Goal: Browse casually

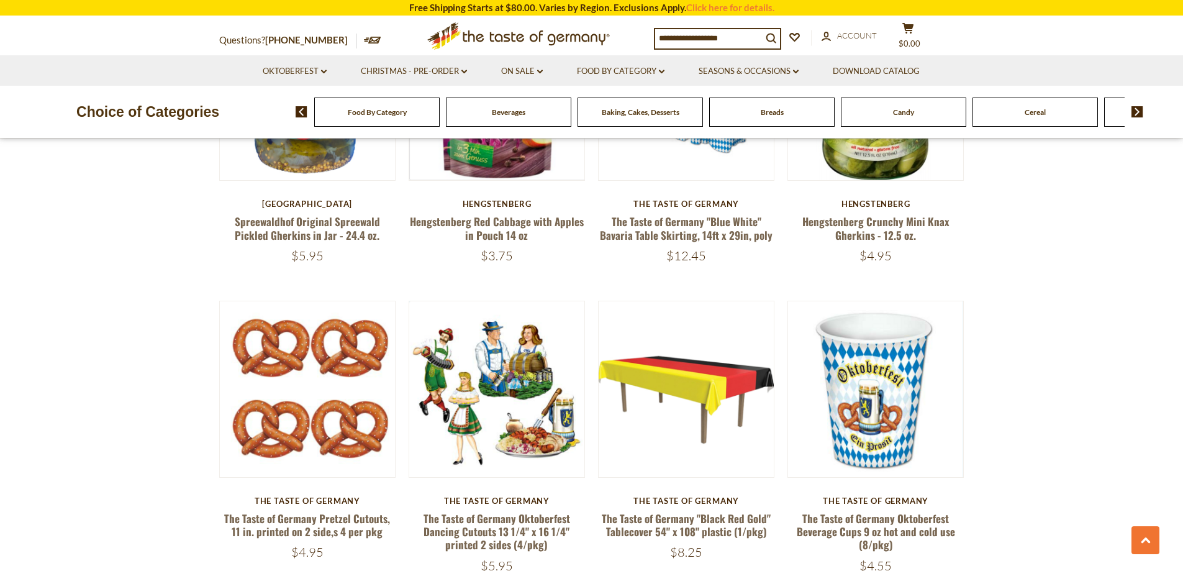
scroll to position [2981, 0]
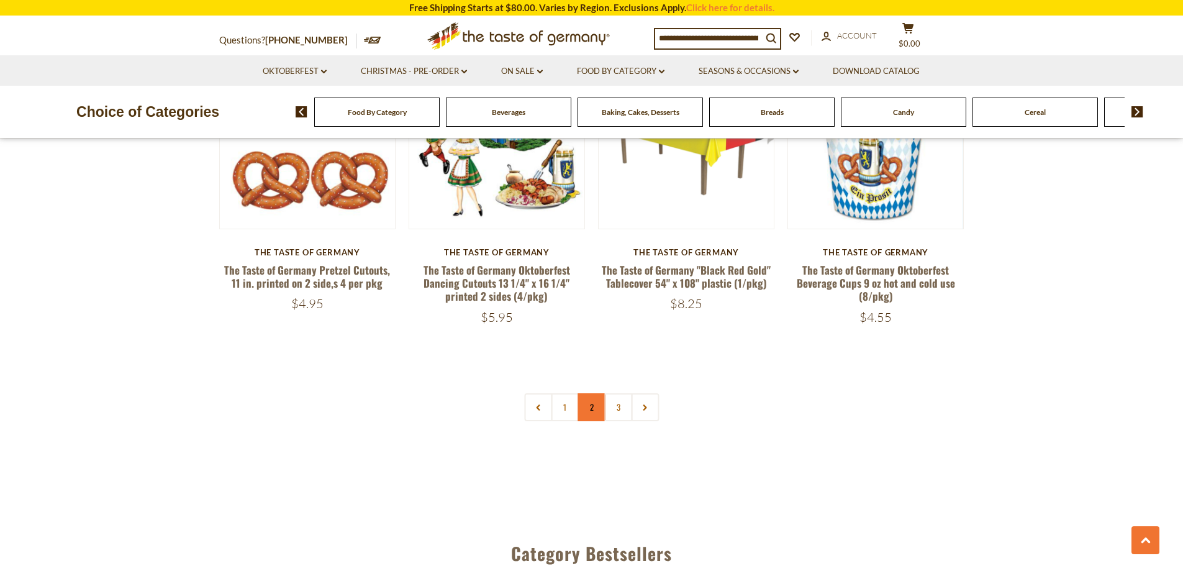
click at [594, 409] on link "2" at bounding box center [592, 407] width 28 height 28
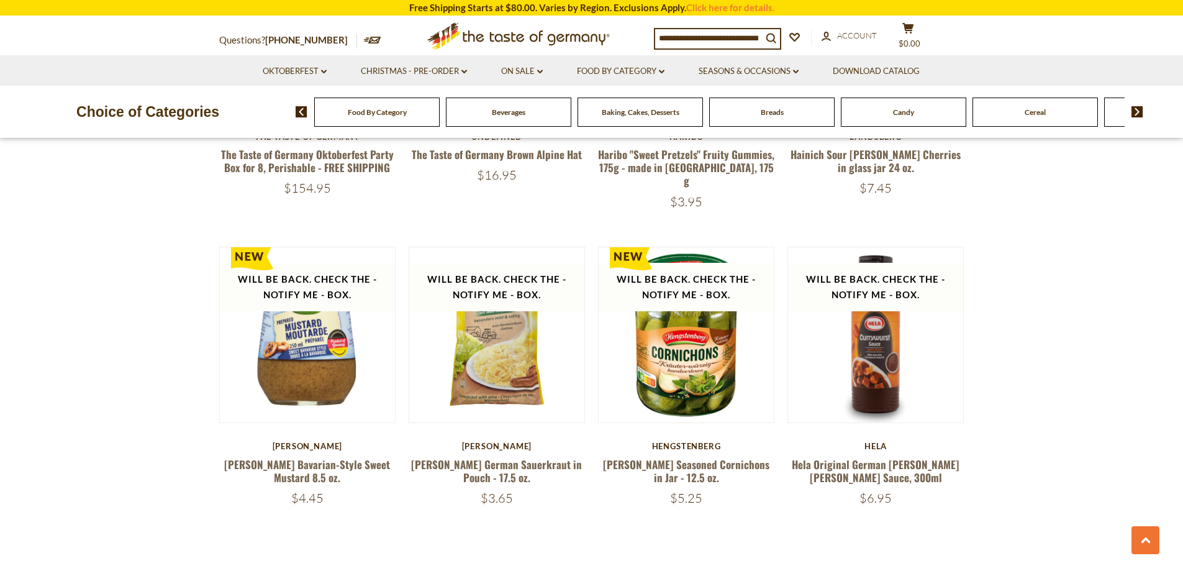
scroll to position [3069, 0]
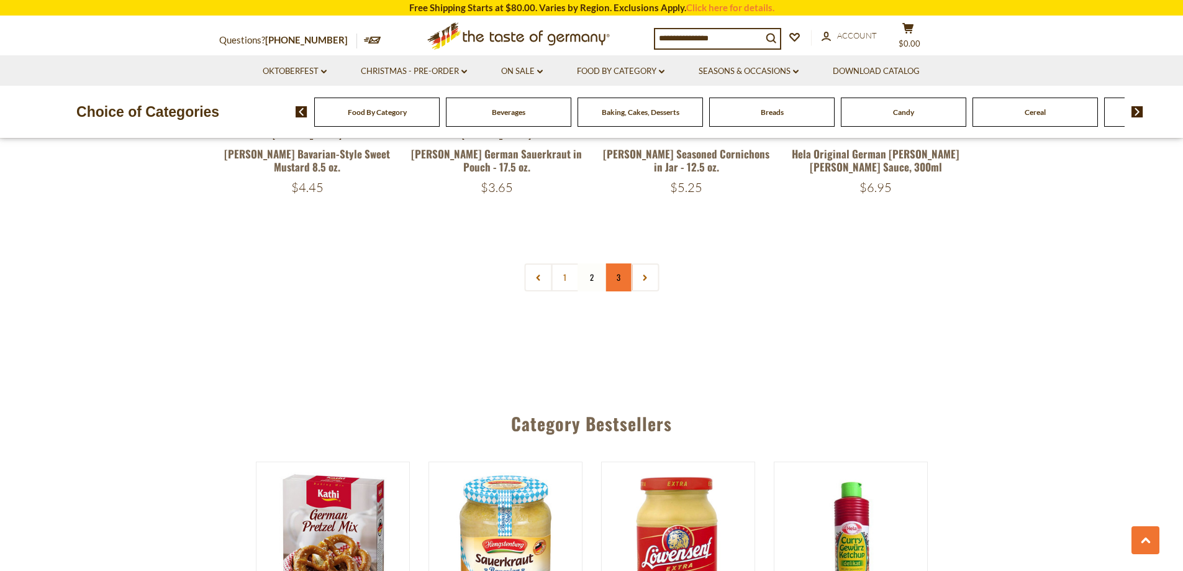
click at [622, 263] on link "3" at bounding box center [618, 277] width 28 height 28
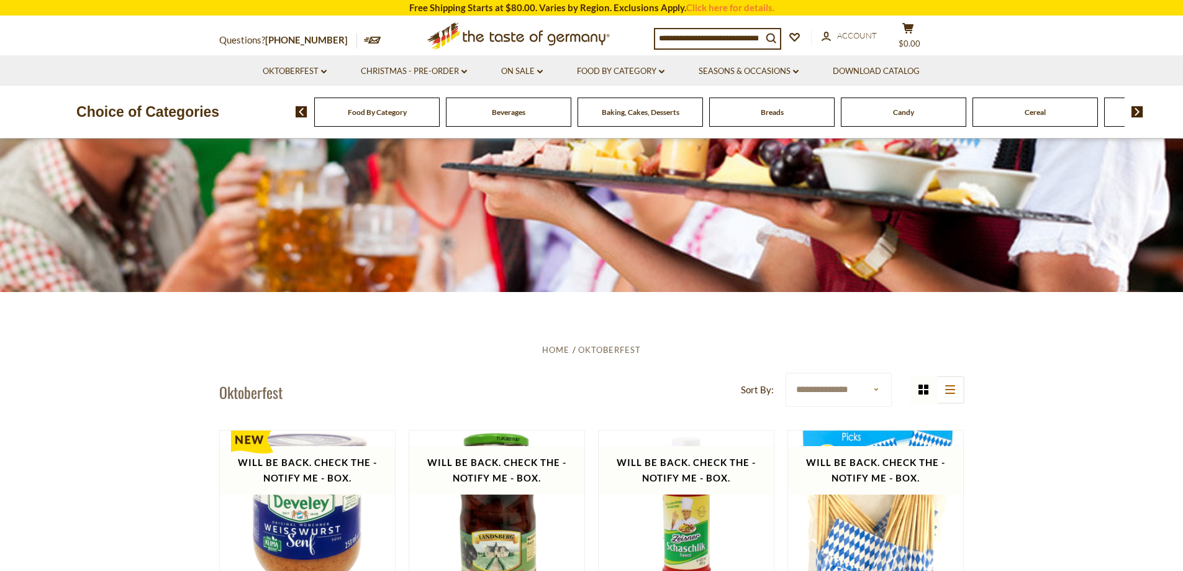
scroll to position [0, 0]
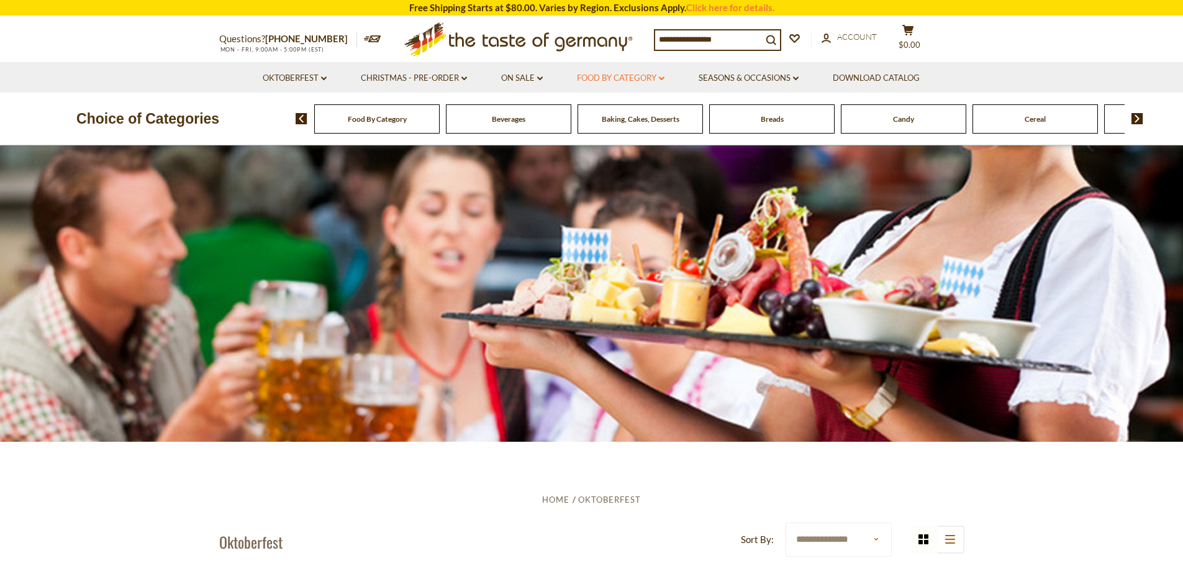
click at [639, 79] on link "Food By Category dropdown_arrow" at bounding box center [621, 78] width 88 height 14
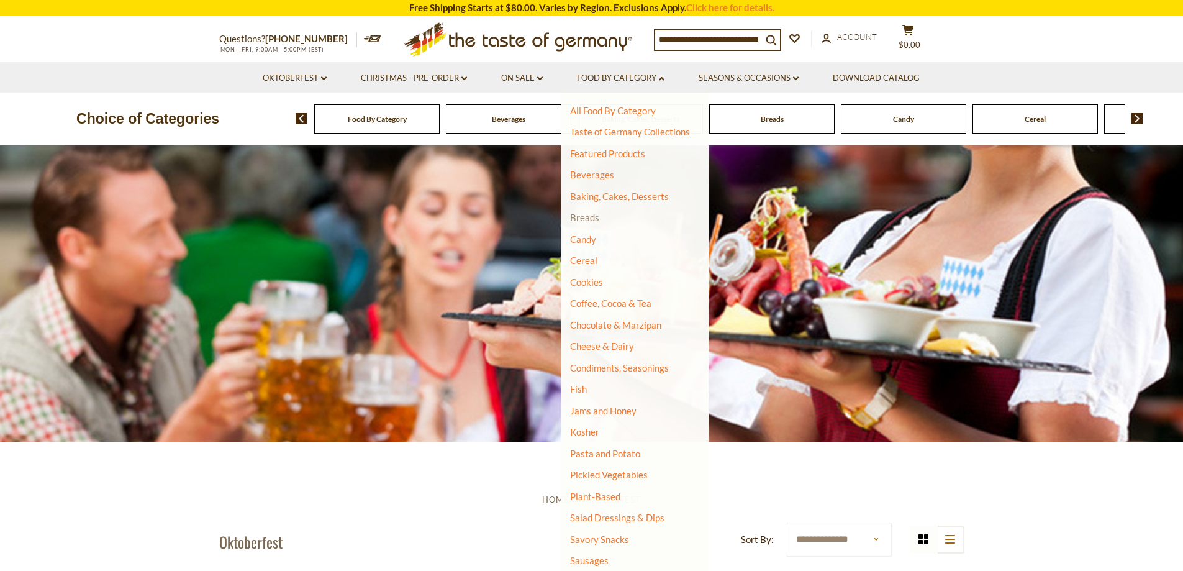
click at [594, 214] on link "Breads" at bounding box center [584, 217] width 29 height 11
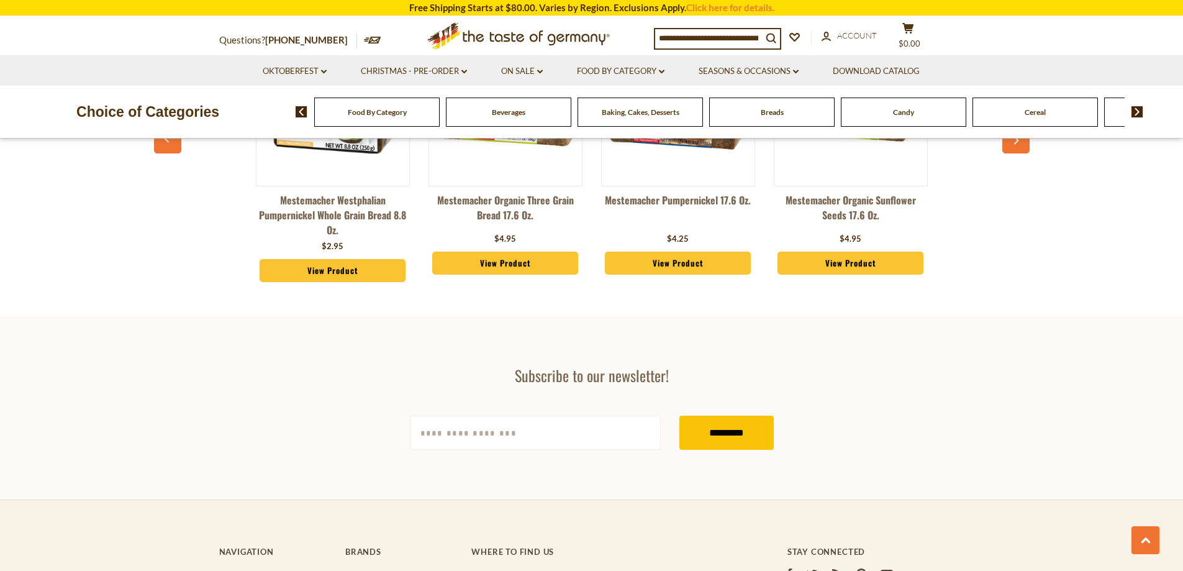
scroll to position [3106, 0]
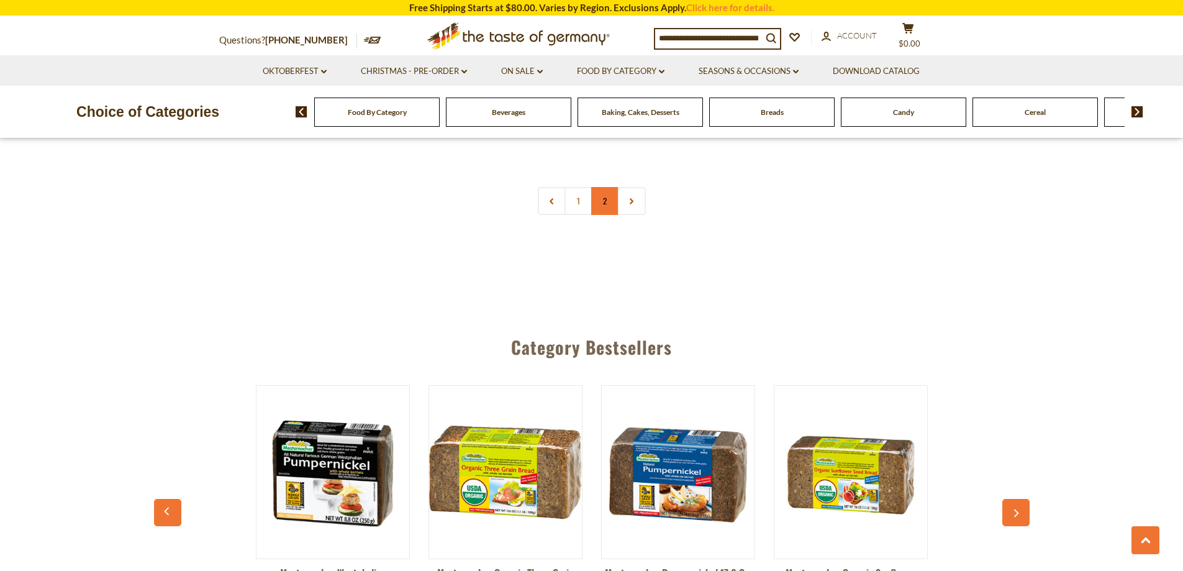
click at [612, 193] on link "2" at bounding box center [605, 201] width 28 height 28
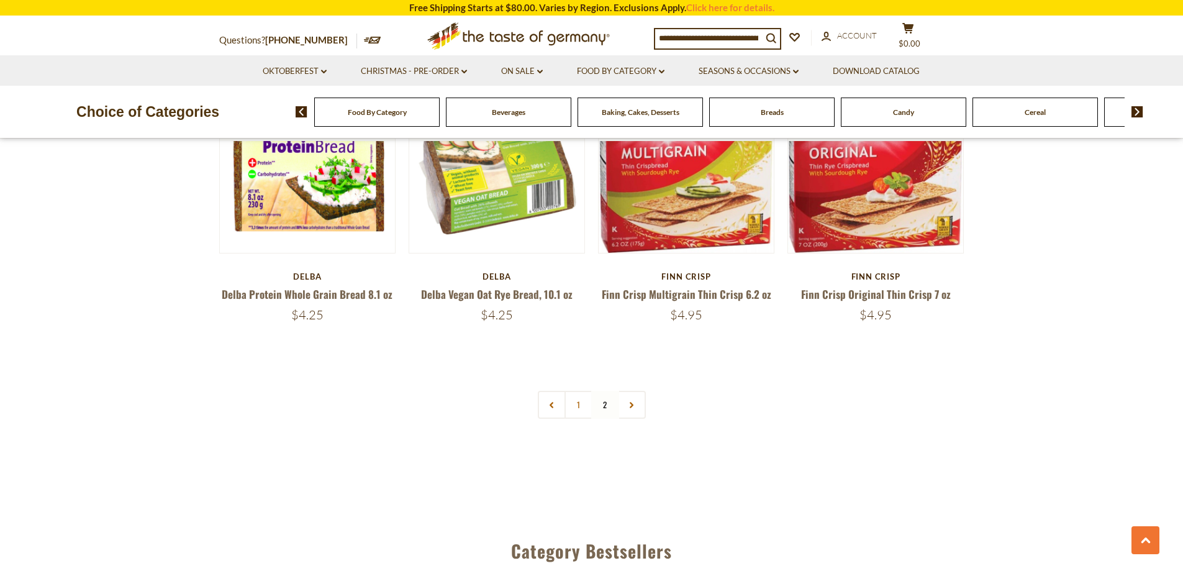
scroll to position [1765, 0]
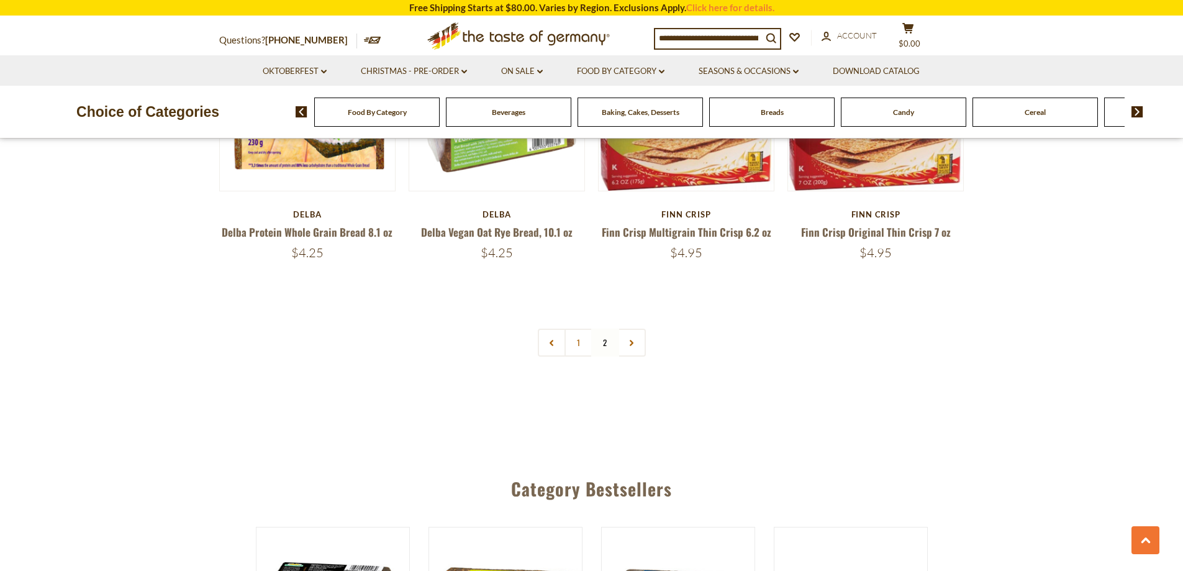
click at [730, 40] on input at bounding box center [708, 37] width 107 height 17
type input "*******"
click at [762, 29] on button "search_icon" at bounding box center [771, 37] width 18 height 17
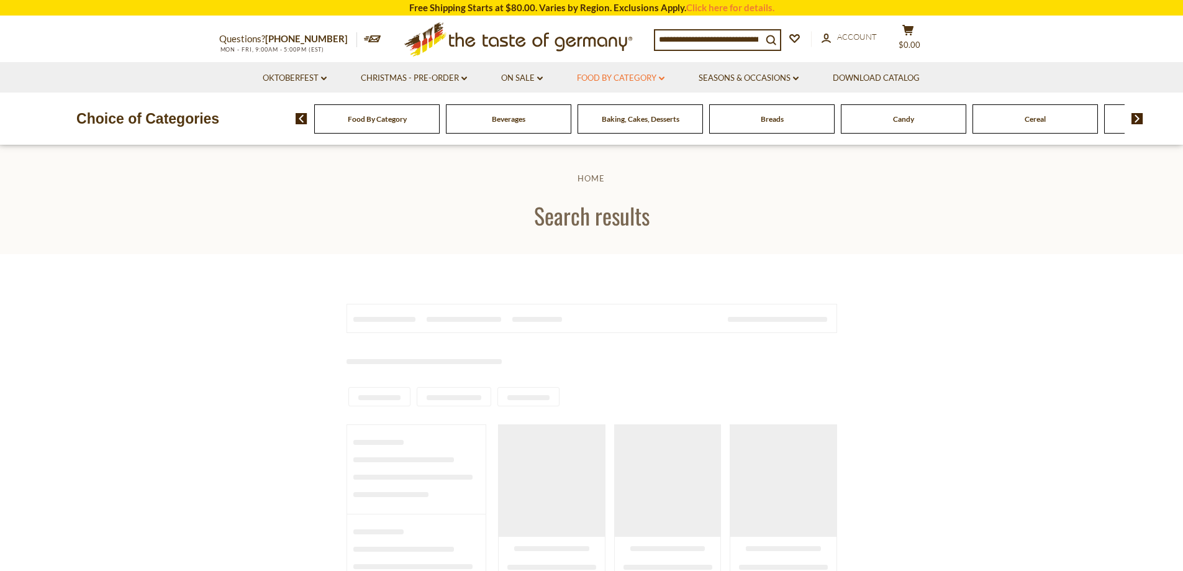
click at [632, 83] on link "Food By Category dropdown_arrow" at bounding box center [621, 78] width 88 height 14
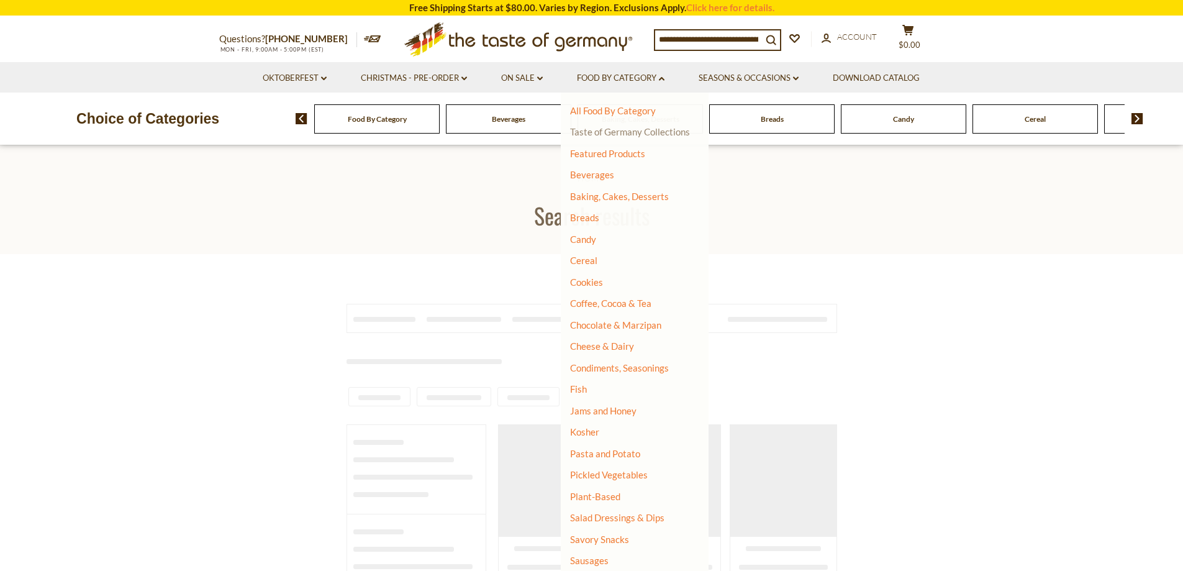
scroll to position [99, 0]
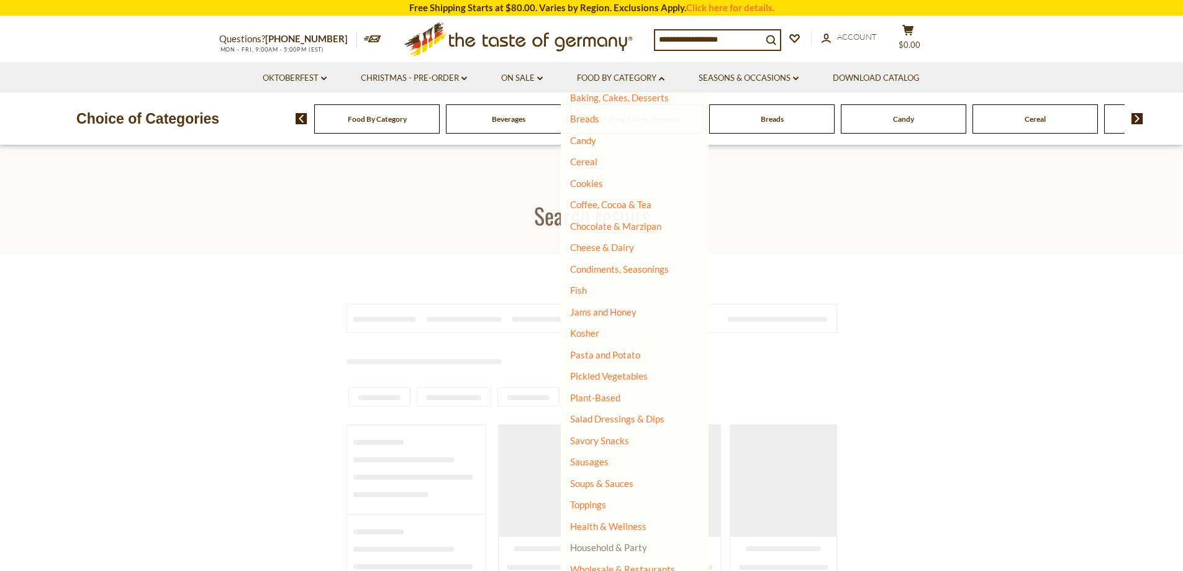
click at [632, 555] on link "Household & Party" at bounding box center [608, 547] width 77 height 17
click at [590, 548] on link "Household & Party" at bounding box center [608, 547] width 77 height 17
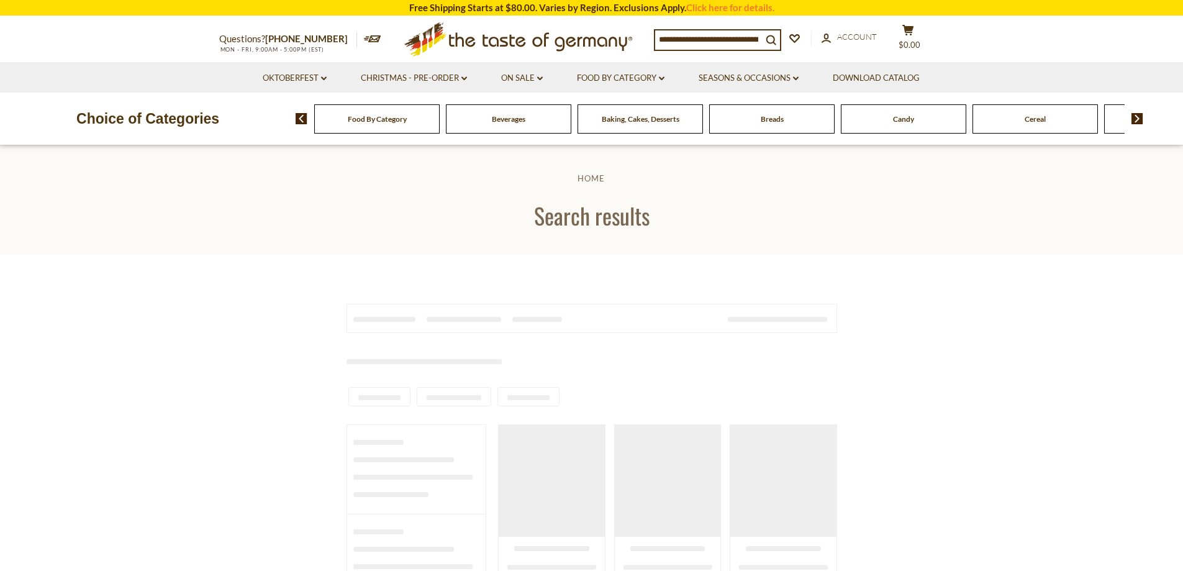
click at [425, 35] on icon at bounding box center [518, 36] width 228 height 29
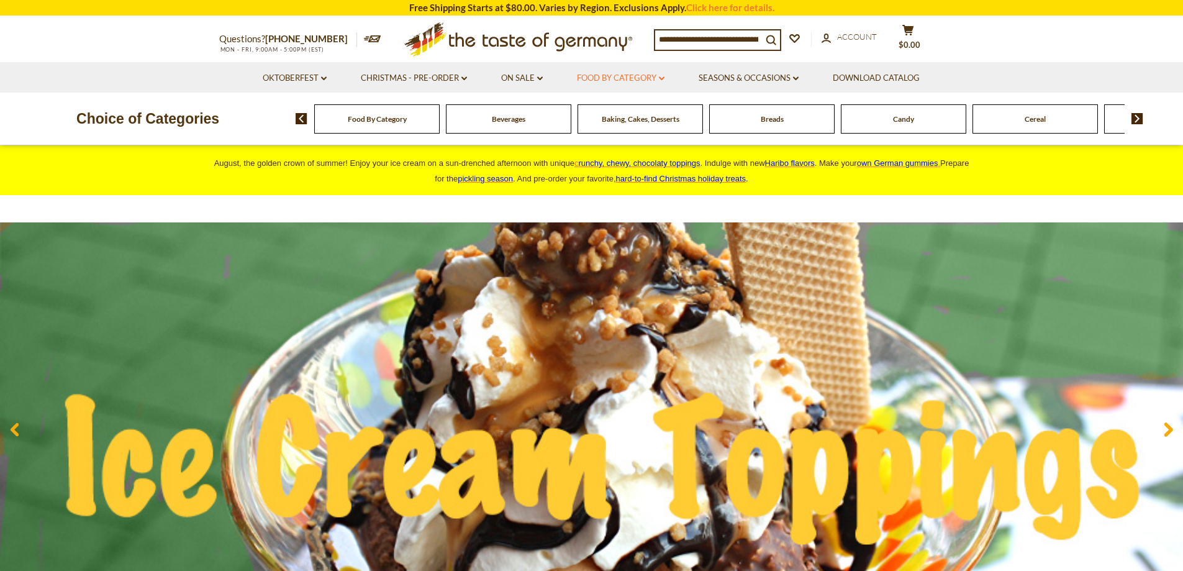
click at [593, 81] on link "Food By Category dropdown_arrow" at bounding box center [621, 78] width 88 height 14
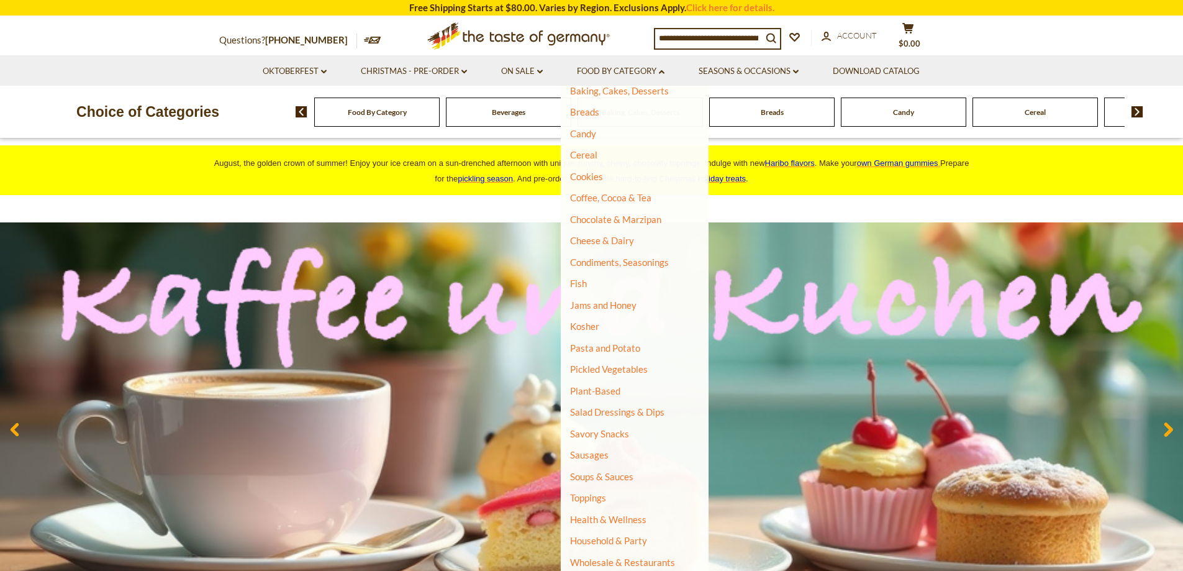
scroll to position [124, 0]
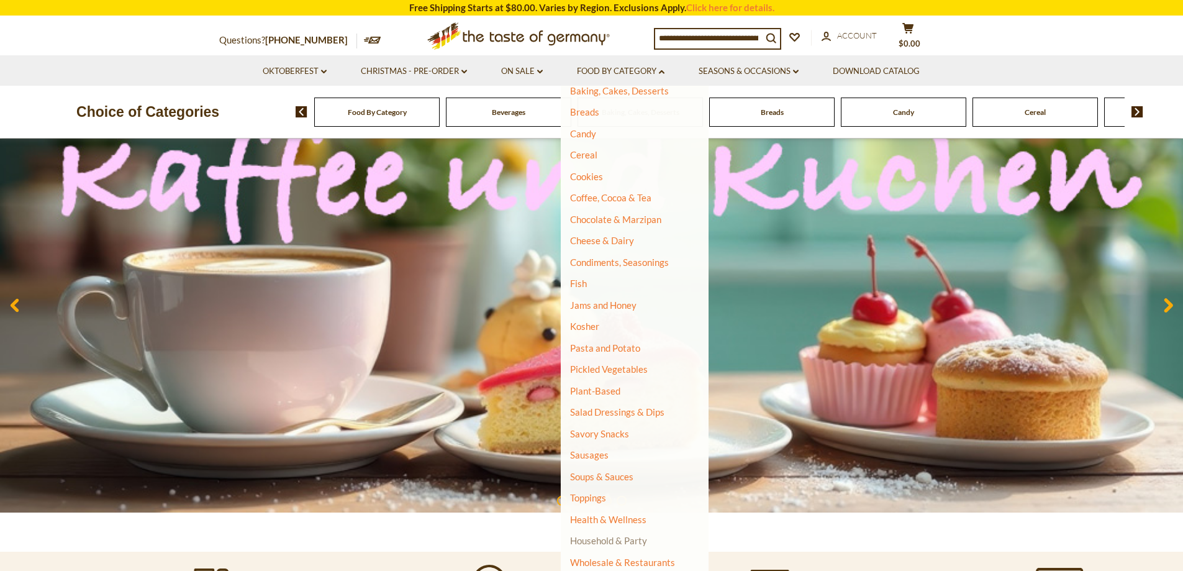
click at [612, 541] on link "Household & Party" at bounding box center [608, 540] width 77 height 17
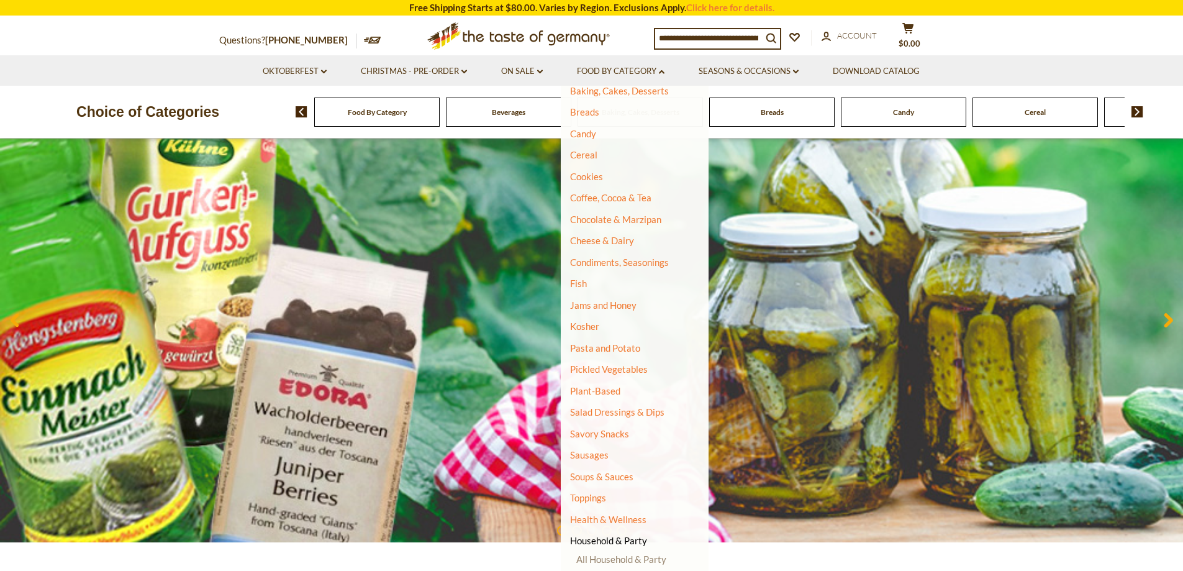
click at [605, 563] on link "All Household & Party" at bounding box center [621, 558] width 90 height 11
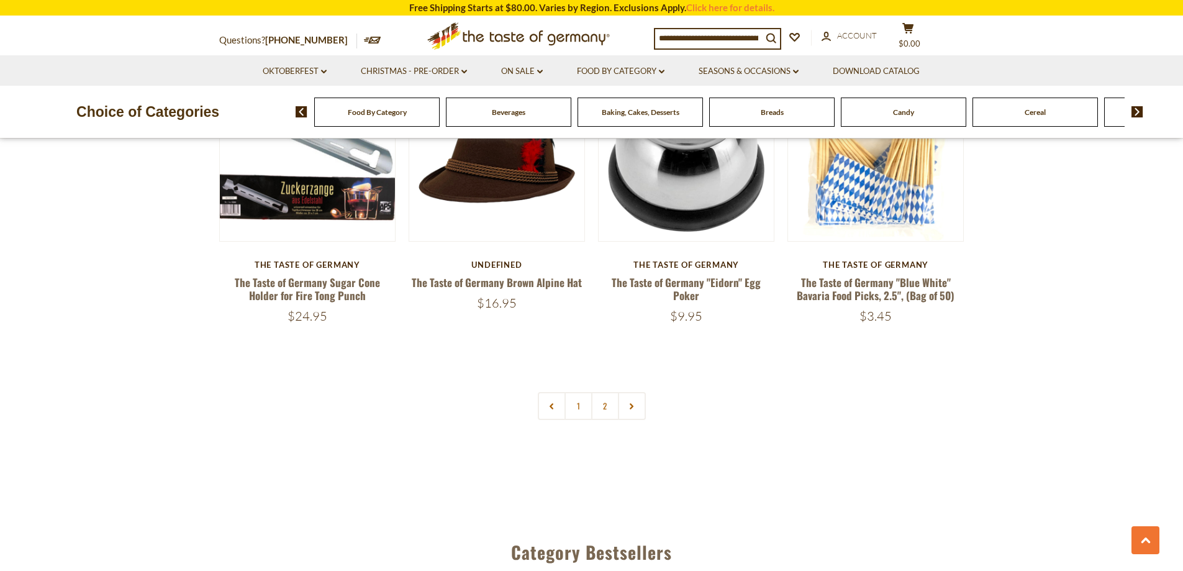
scroll to position [2795, 0]
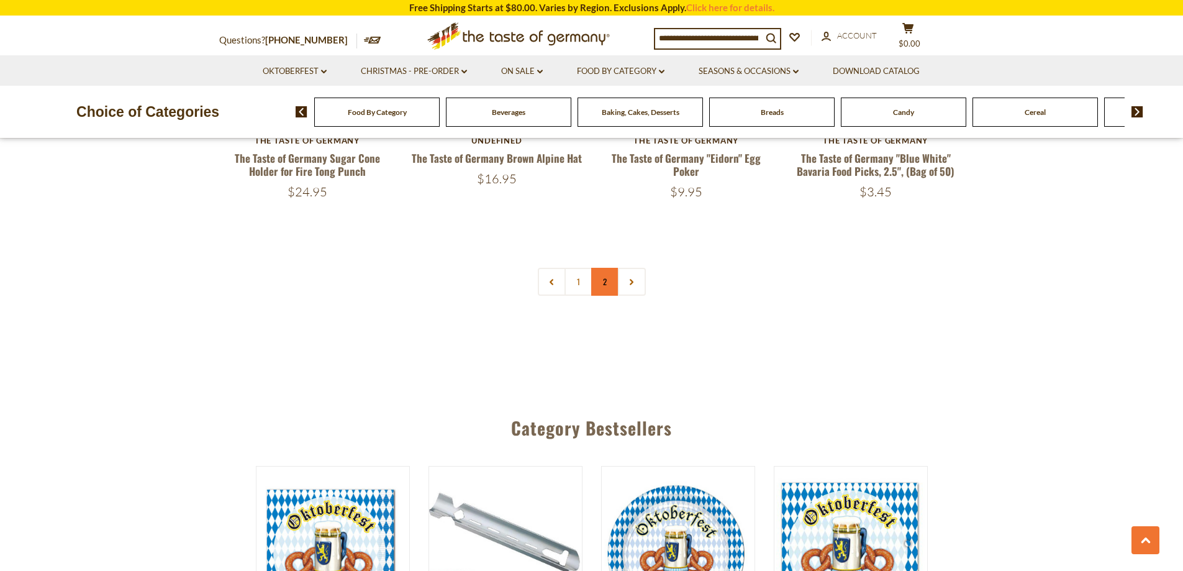
click at [610, 278] on link "2" at bounding box center [605, 282] width 28 height 28
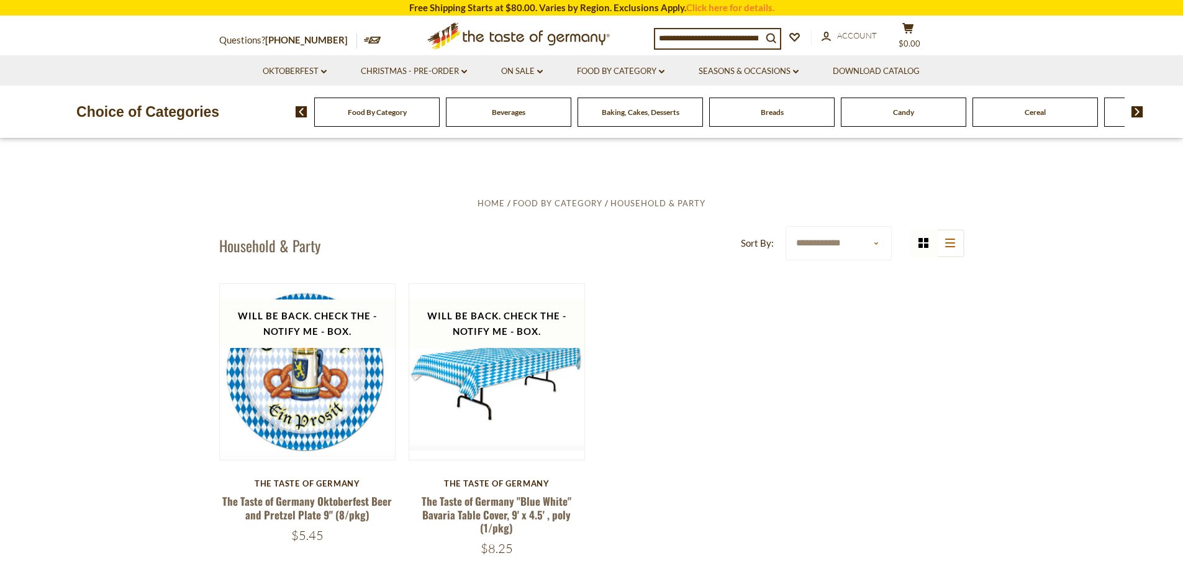
scroll to position [311, 0]
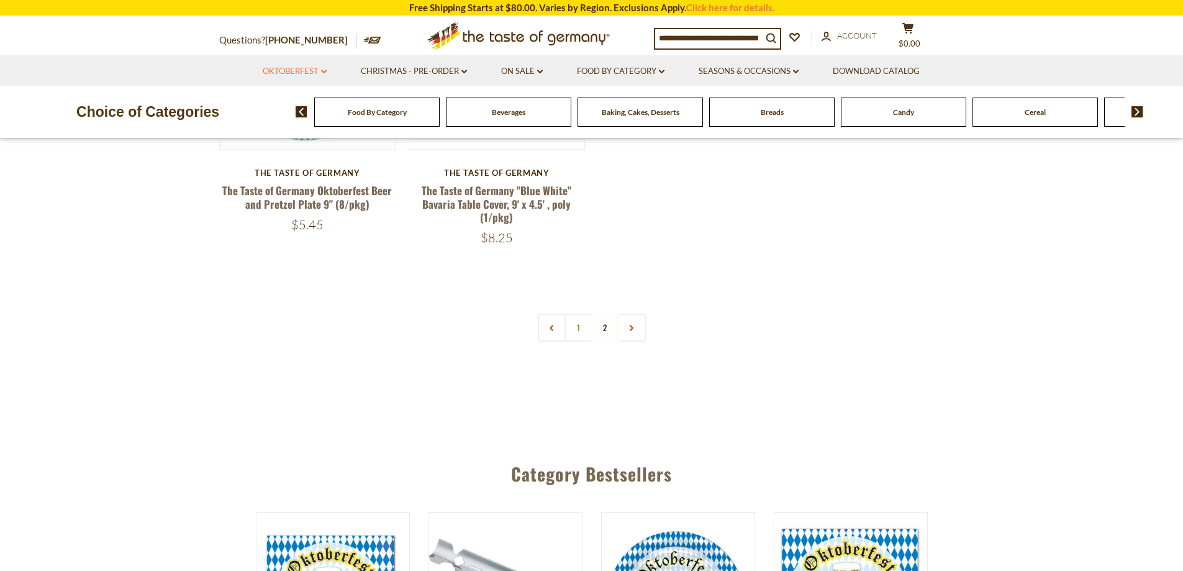
click at [271, 76] on link "Oktoberfest dropdown_arrow" at bounding box center [295, 72] width 64 height 14
click at [524, 73] on link "On Sale dropdown_arrow" at bounding box center [522, 72] width 42 height 14
click at [640, 71] on link "Food By Category dropdown_arrow" at bounding box center [621, 72] width 88 height 14
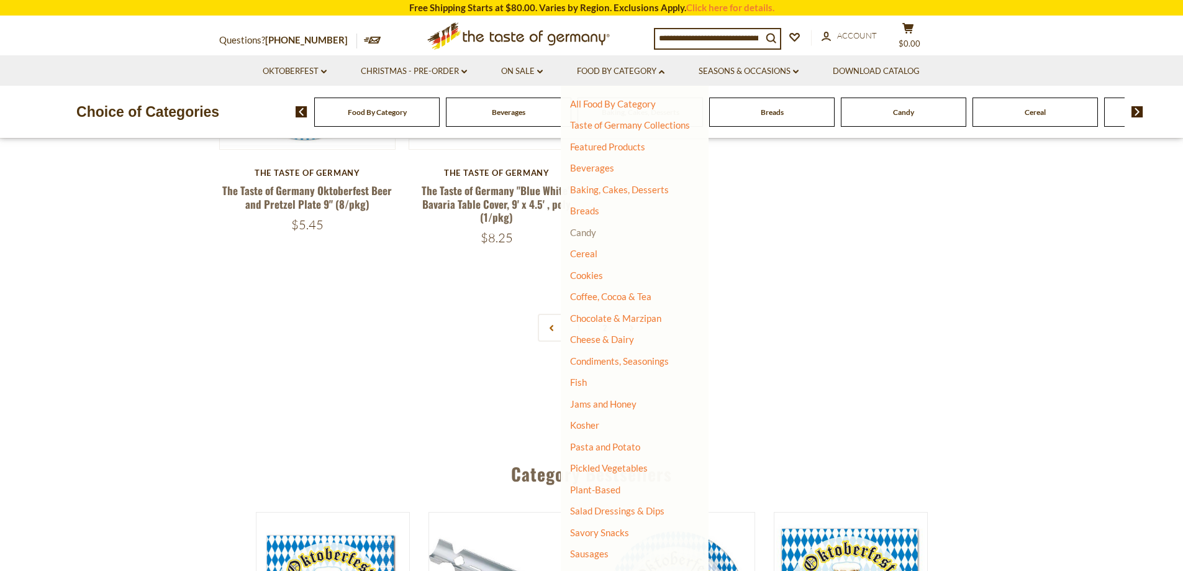
click at [580, 229] on link "Candy" at bounding box center [583, 232] width 26 height 11
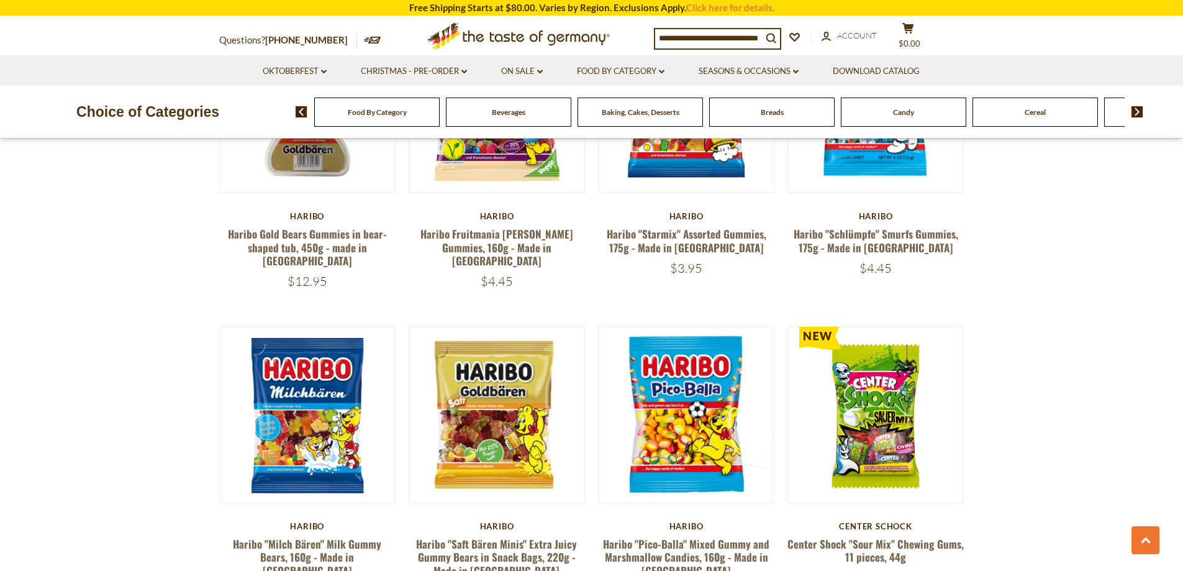
scroll to position [2236, 0]
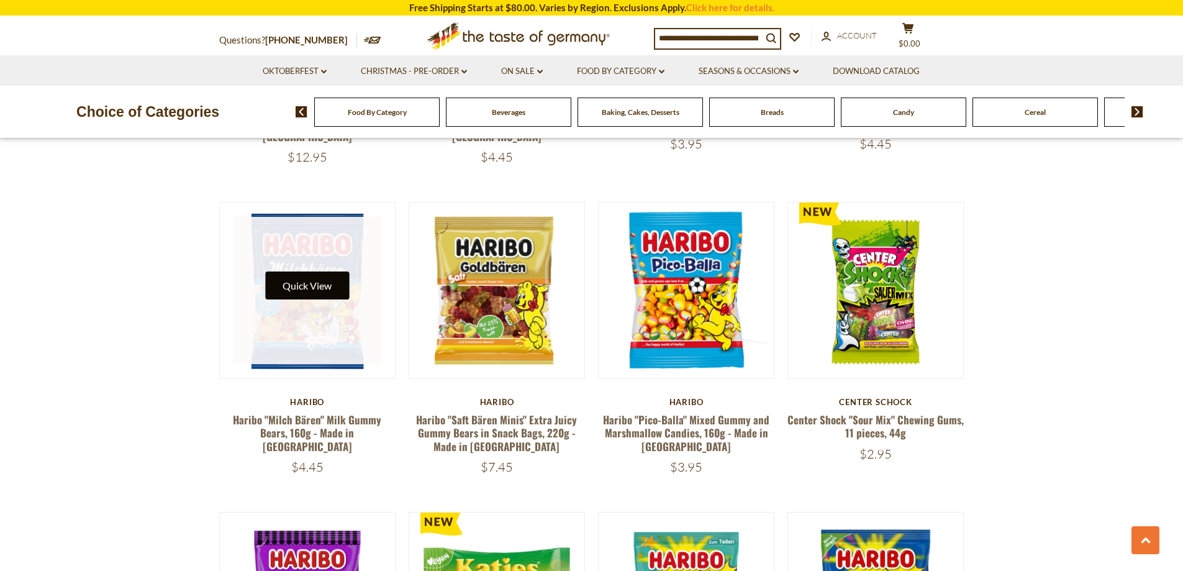
click at [294, 271] on button "Quick View" at bounding box center [307, 285] width 84 height 28
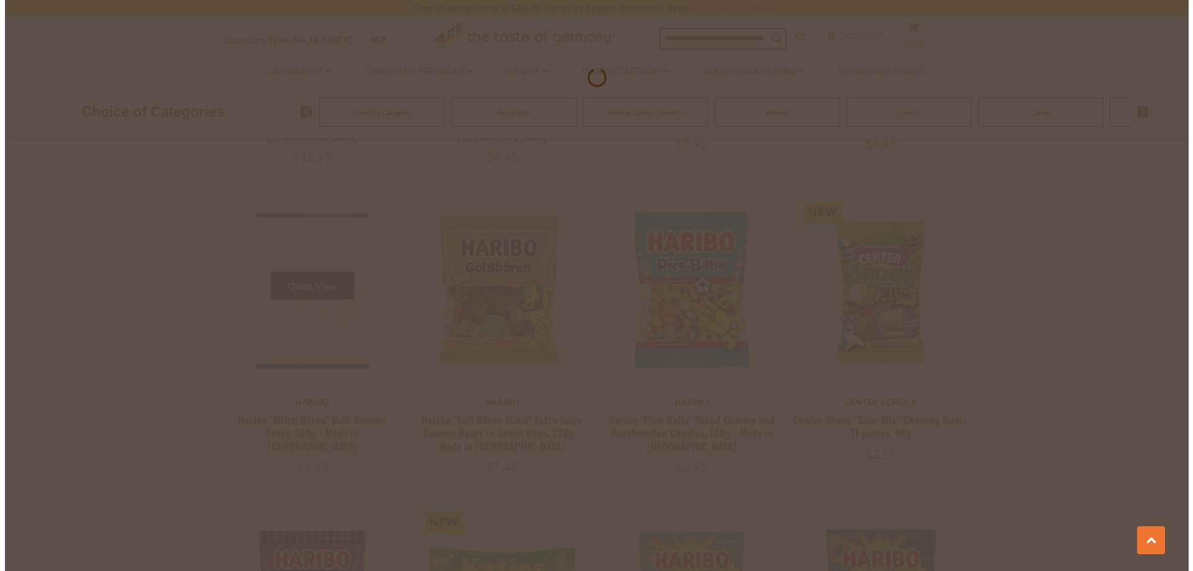
scroll to position [2239, 0]
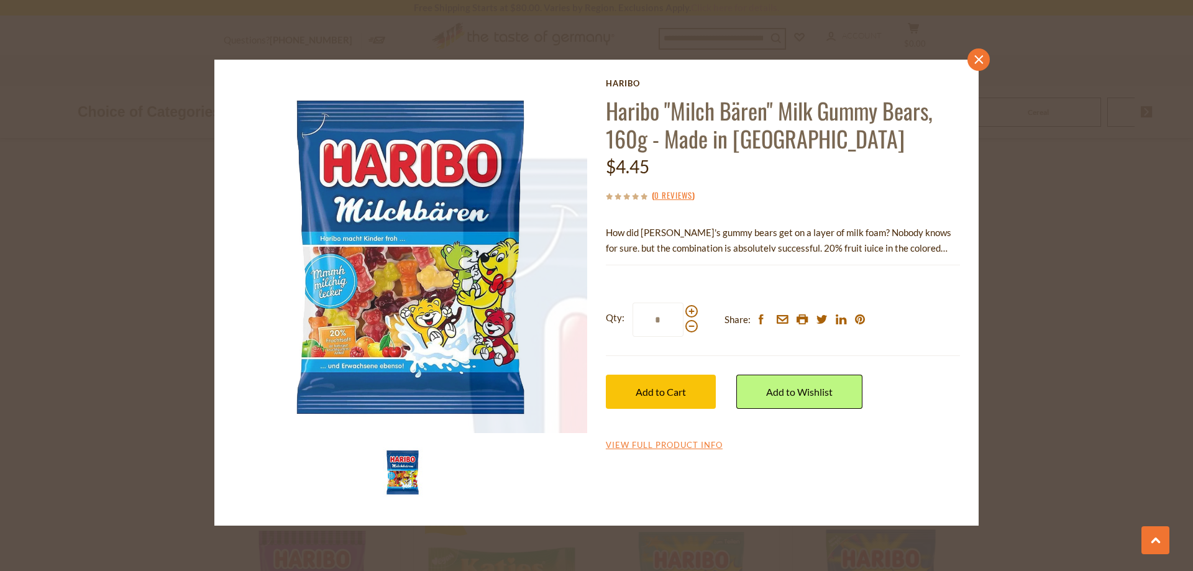
click at [974, 61] on icon "close" at bounding box center [978, 59] width 9 height 9
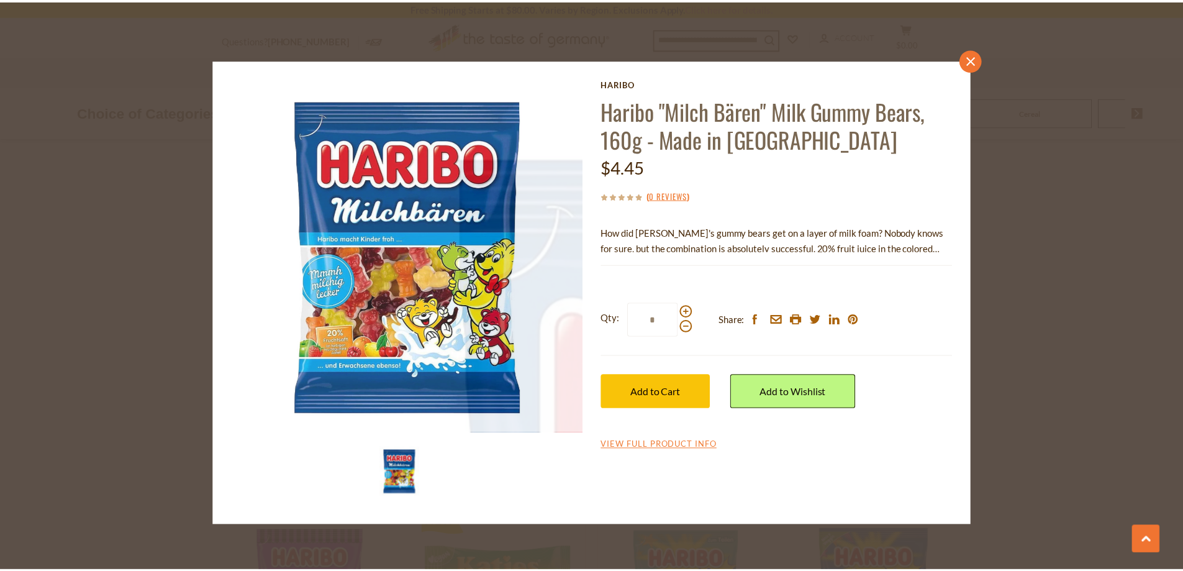
scroll to position [2236, 0]
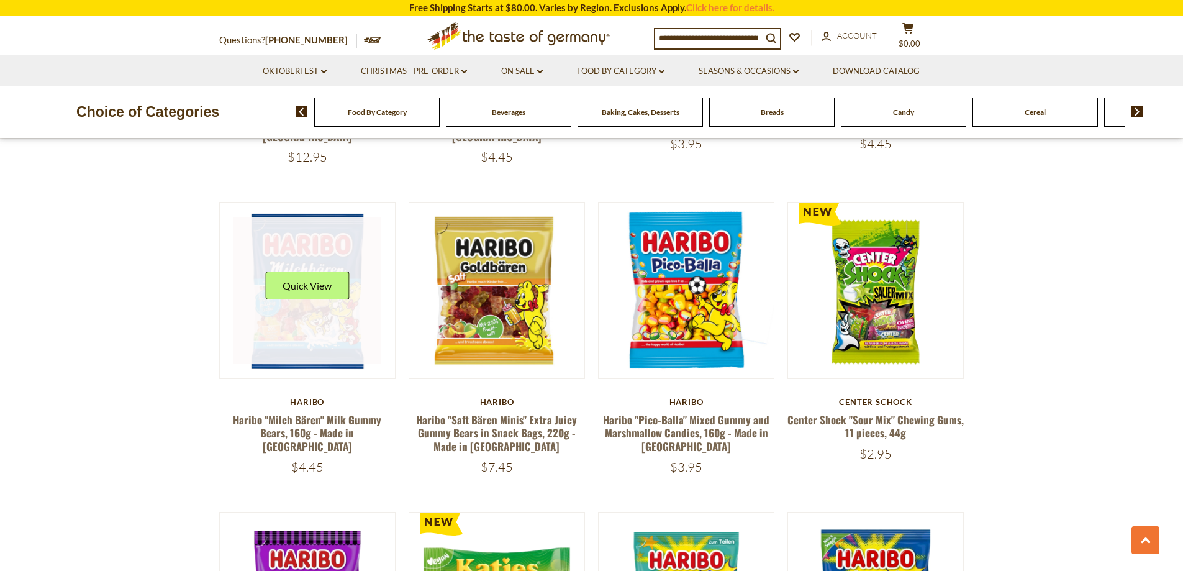
click at [307, 307] on link at bounding box center [308, 291] width 148 height 148
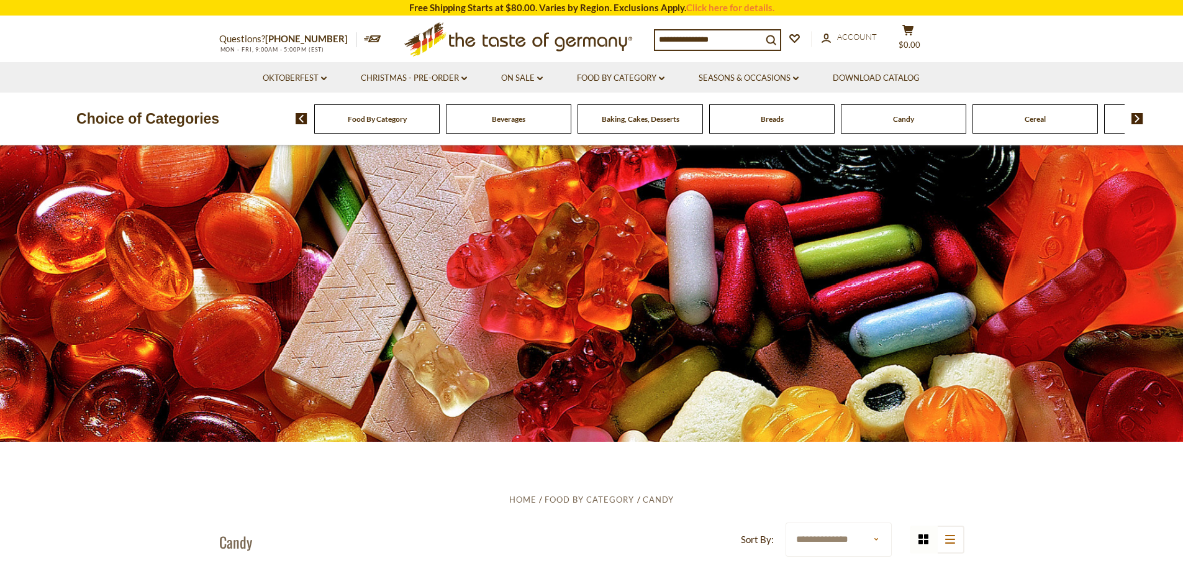
click at [514, 122] on span "Beverages" at bounding box center [509, 118] width 34 height 9
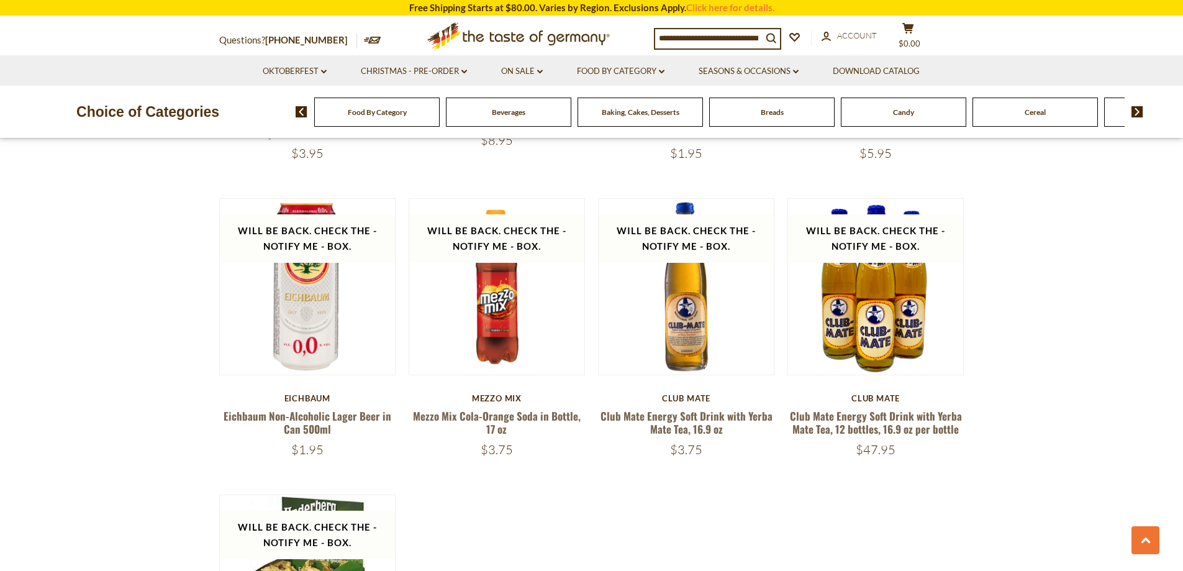
scroll to position [2112, 0]
